Goal: Task Accomplishment & Management: Manage account settings

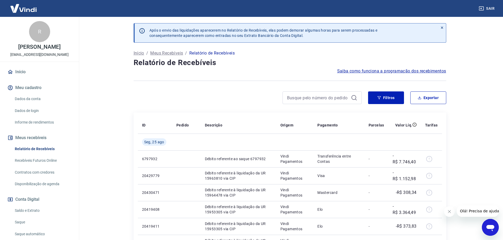
click at [446, 211] on button "Fechar mensagem da empresa" at bounding box center [449, 212] width 11 height 11
click at [442, 28] on icon at bounding box center [442, 28] width 4 height 4
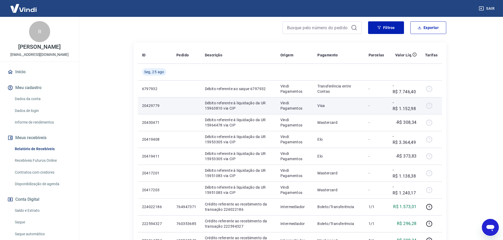
scroll to position [53, 0]
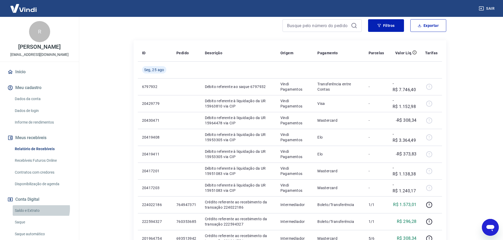
click at [38, 214] on link "Saldo e Extrato" at bounding box center [43, 211] width 60 height 11
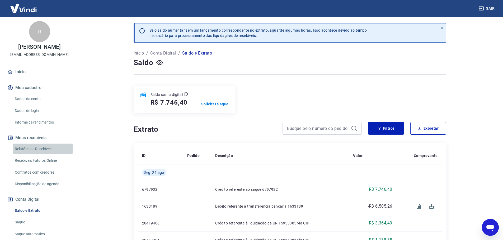
click at [46, 155] on link "Relatório de Recebíveis" at bounding box center [43, 149] width 60 height 11
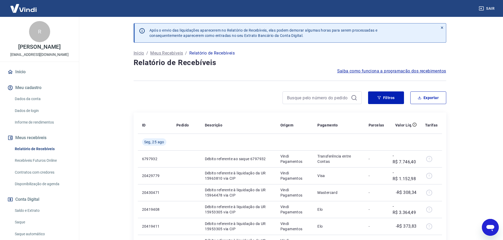
click at [405, 96] on div "Filtros Exportar" at bounding box center [407, 98] width 78 height 13
click at [387, 101] on button "Filtros" at bounding box center [386, 98] width 36 height 13
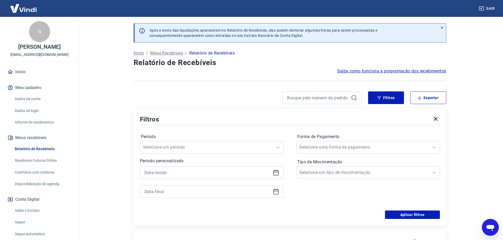
click at [145, 179] on div at bounding box center [212, 182] width 144 height 32
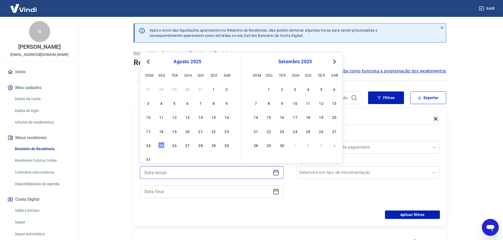
click at [145, 174] on input at bounding box center [207, 173] width 126 height 8
drag, startPoint x: 469, startPoint y: 182, endPoint x: 466, endPoint y: 155, distance: 27.1
click at [469, 182] on main "Após o envio das liquidações aparecerem no Relatório de Recebíveis, elas podem …" at bounding box center [290, 128] width 426 height 223
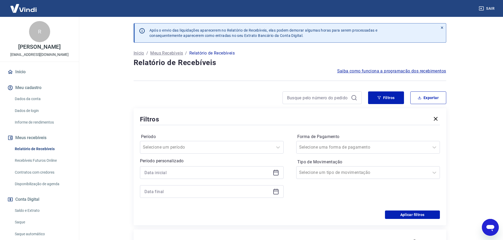
click at [433, 118] on icon "button" at bounding box center [435, 119] width 6 height 6
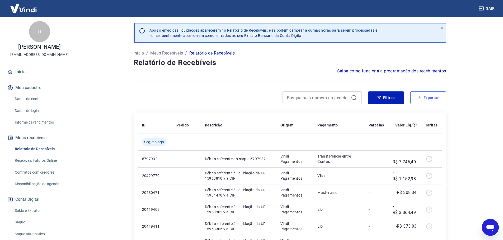
click at [421, 95] on button "Exportar" at bounding box center [428, 98] width 36 height 13
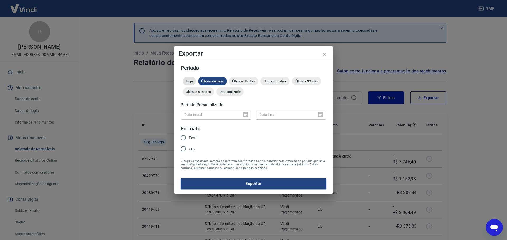
click at [193, 84] on div "Hoje" at bounding box center [189, 81] width 13 height 8
click at [183, 137] on input "Excel" at bounding box center [183, 137] width 11 height 11
radio input "true"
click at [209, 190] on div "Período Hoje Última semana Últimos 15 dias Últimos 30 dias Últimos 90 dias Últi…" at bounding box center [253, 127] width 158 height 133
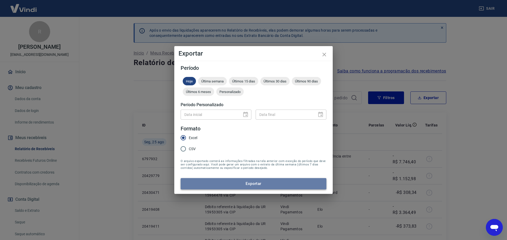
click at [210, 187] on button "Exportar" at bounding box center [253, 183] width 146 height 11
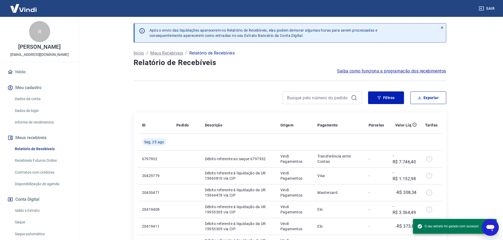
click at [443, 27] on icon at bounding box center [442, 28] width 4 height 4
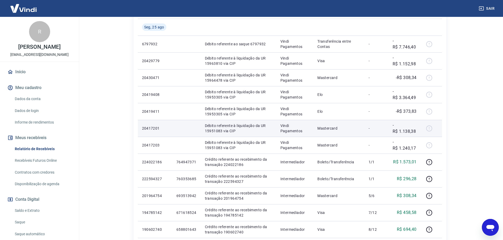
scroll to position [79, 0]
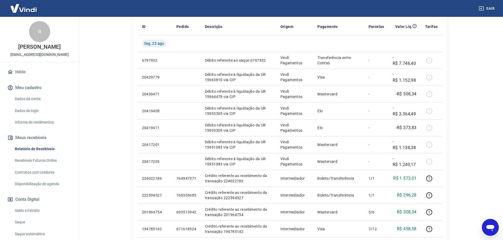
click at [40, 215] on link "Saldo e Extrato" at bounding box center [43, 211] width 60 height 11
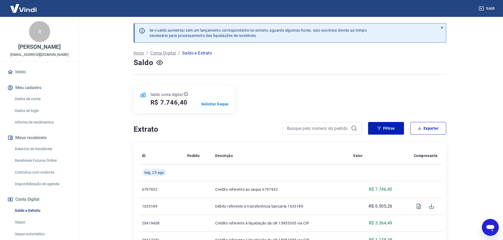
drag, startPoint x: 440, startPoint y: 27, endPoint x: 429, endPoint y: 27, distance: 10.8
click at [440, 27] on icon at bounding box center [442, 28] width 4 height 4
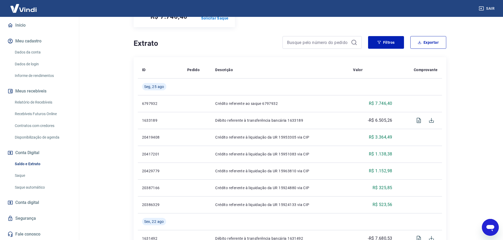
scroll to position [79, 0]
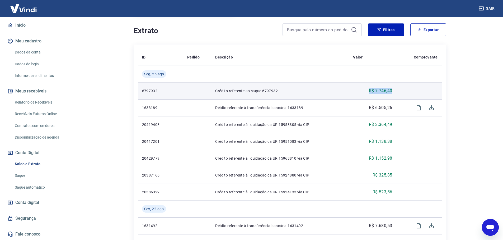
drag, startPoint x: 373, startPoint y: 89, endPoint x: 397, endPoint y: 90, distance: 24.3
click at [397, 90] on tr "6797932 Crédito referente ao saque 6797932 R$ 7.746,40" at bounding box center [290, 91] width 304 height 17
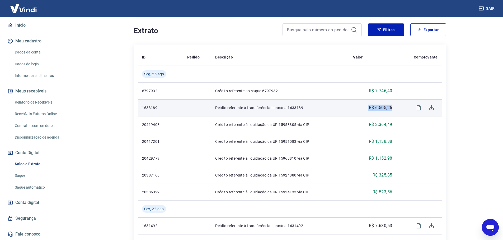
drag, startPoint x: 395, startPoint y: 106, endPoint x: 353, endPoint y: 106, distance: 42.5
click at [353, 106] on td "-R$ 6.505,26" at bounding box center [372, 107] width 47 height 17
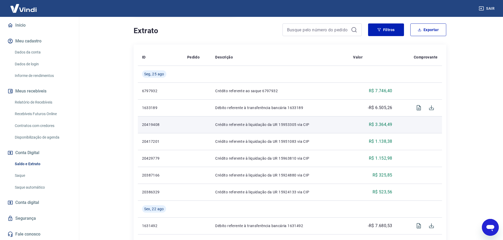
drag, startPoint x: 389, startPoint y: 127, endPoint x: 398, endPoint y: 128, distance: 9.3
click at [389, 127] on p "R$ 3.364,49" at bounding box center [380, 125] width 23 height 6
drag, startPoint x: 401, startPoint y: 127, endPoint x: 357, endPoint y: 125, distance: 44.2
click at [358, 123] on tr "20419408 Crédito referente à liquidação da UR 15953305 via CIP R$ 3.364,49" at bounding box center [290, 124] width 304 height 17
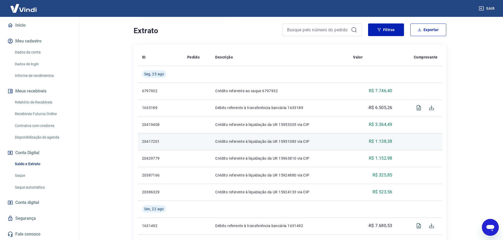
click at [357, 134] on td "R$ 1.138,38" at bounding box center [372, 141] width 47 height 17
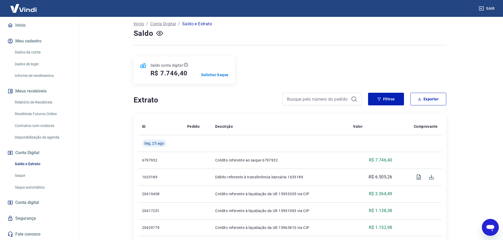
scroll to position [0, 0]
